Goal: Information Seeking & Learning: Learn about a topic

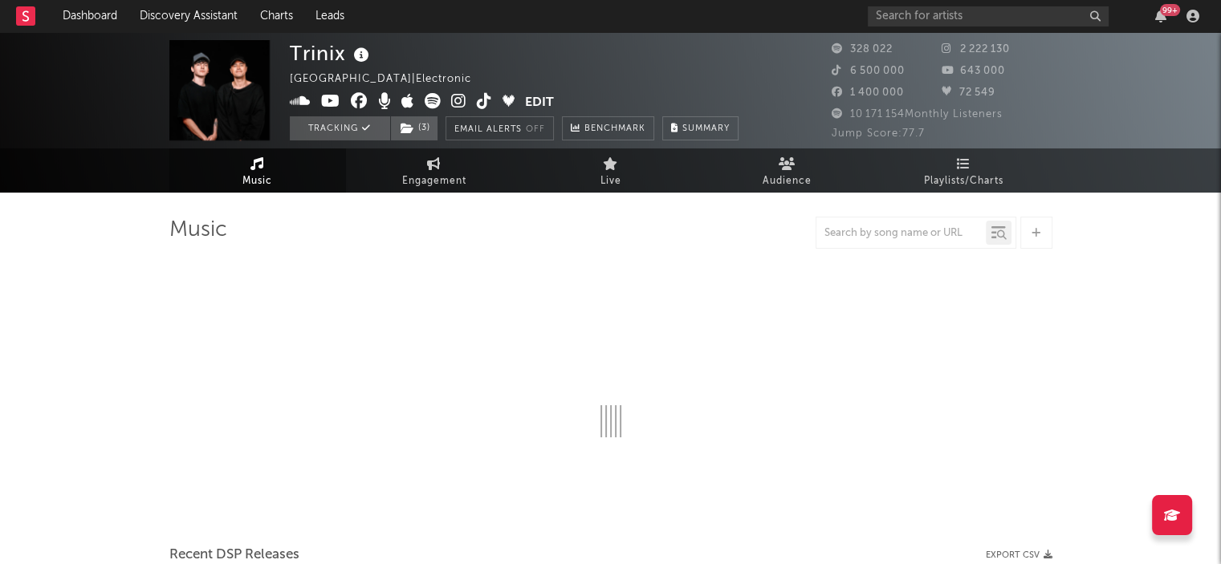
select select "6m"
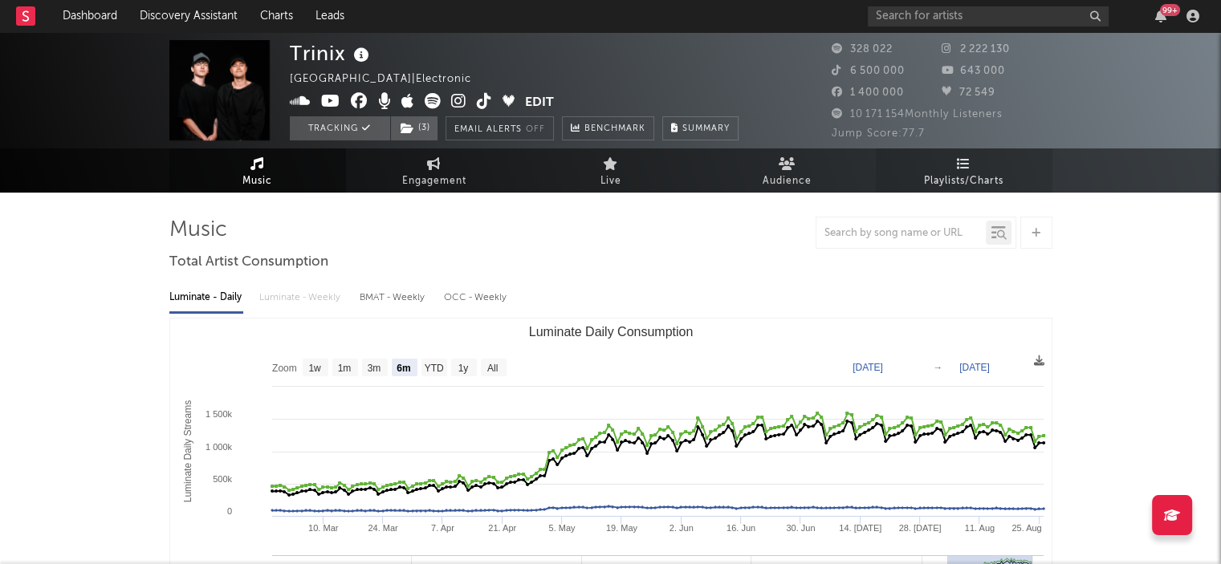
click at [970, 162] on link "Playlists/Charts" at bounding box center [964, 170] width 177 height 44
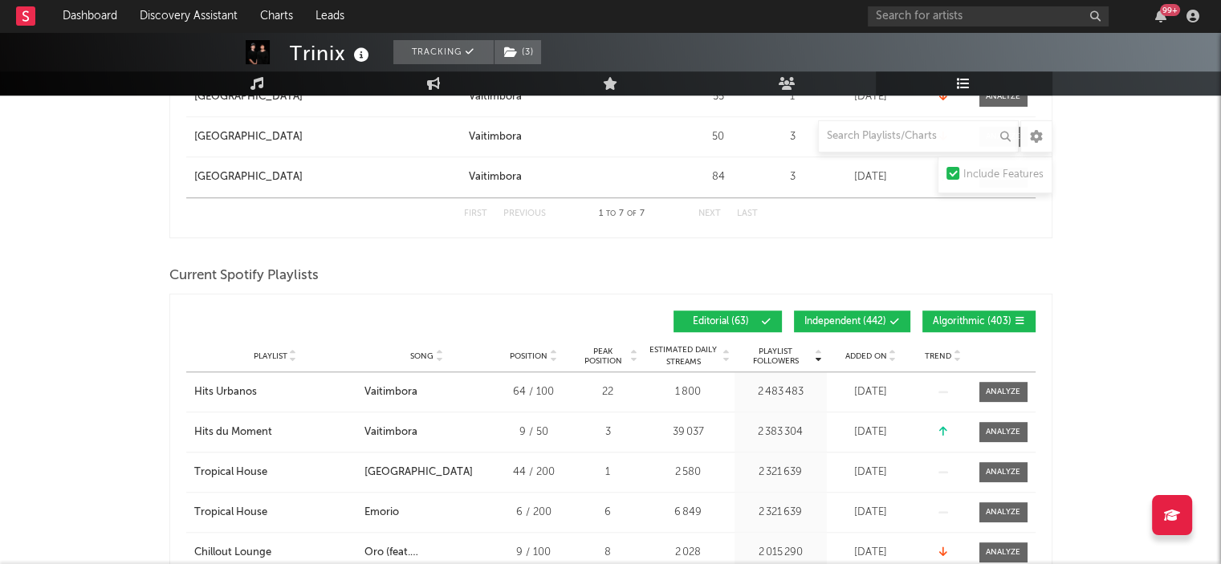
scroll to position [1124, 0]
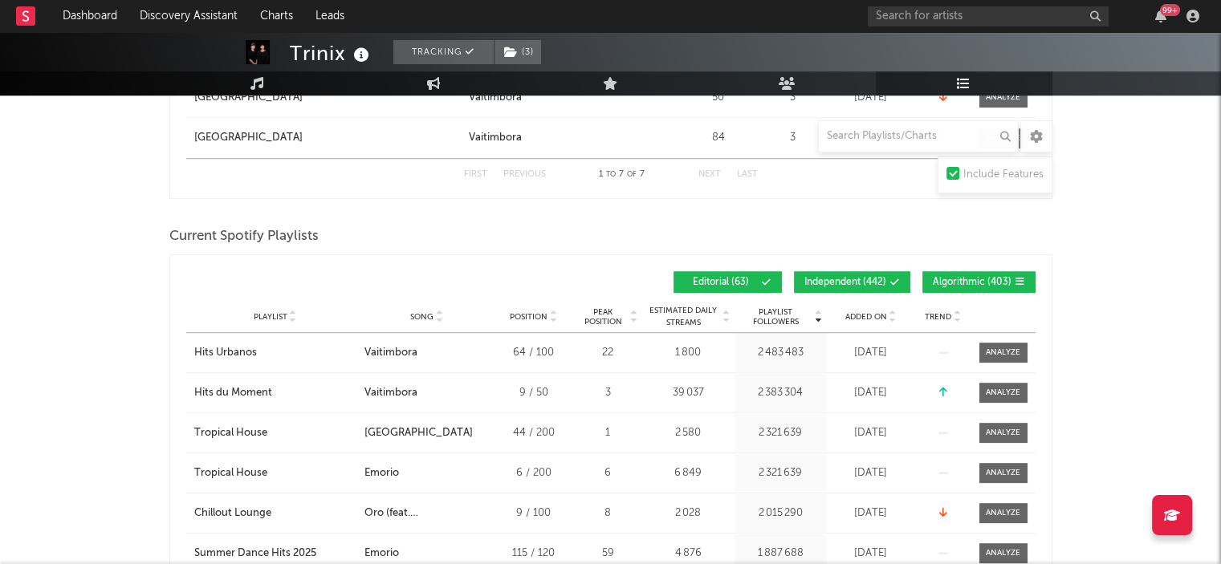
click at [858, 315] on span "Added On" at bounding box center [866, 317] width 42 height 10
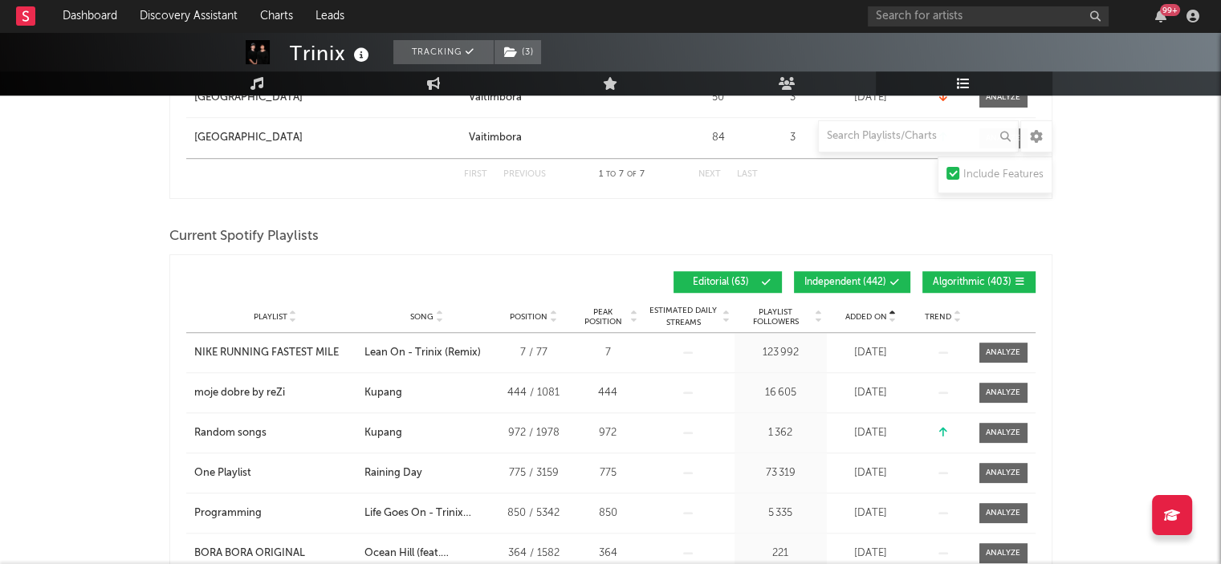
click at [858, 315] on span "Added On" at bounding box center [866, 317] width 42 height 10
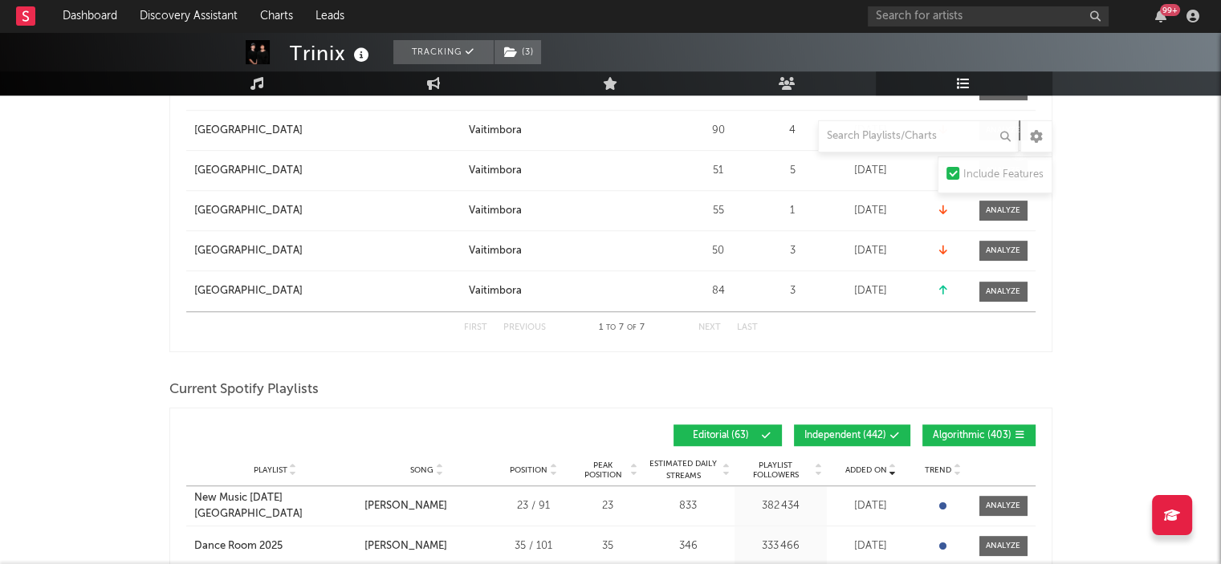
scroll to position [883, 0]
